Goal: Find specific page/section: Find specific page/section

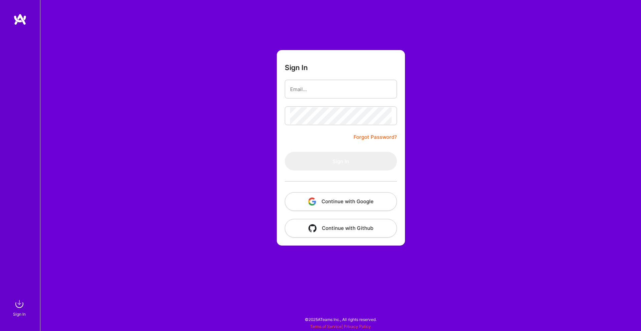
click at [339, 204] on button "Continue with Google" at bounding box center [341, 201] width 112 height 19
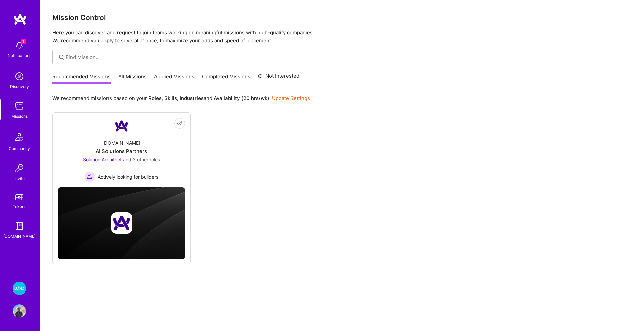
click at [21, 291] on img at bounding box center [19, 288] width 13 height 13
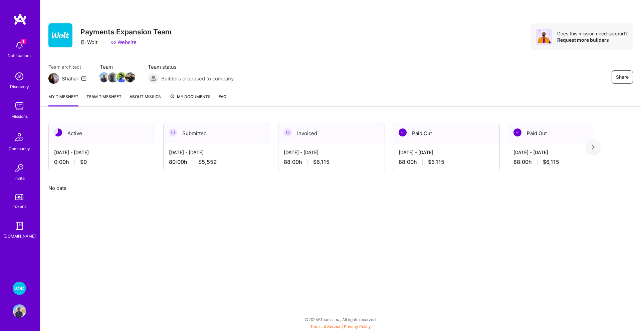
click at [188, 98] on span "My Documents" at bounding box center [190, 96] width 41 height 7
